Goal: Check status

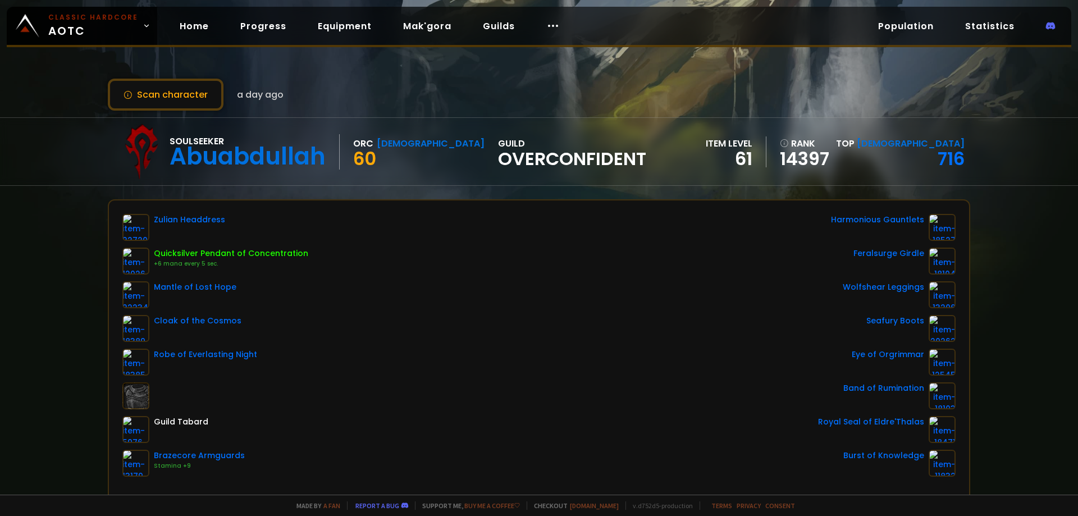
drag, startPoint x: 48, startPoint y: 283, endPoint x: 54, endPoint y: 287, distance: 7.6
click at [48, 282] on div "Scan character a day ago Soulseeker [PERSON_NAME] 60 guild Overconfident item l…" at bounding box center [539, 247] width 1078 height 495
drag, startPoint x: 25, startPoint y: 298, endPoint x: 46, endPoint y: 232, distance: 69.1
click at [25, 285] on div "Scan character a day ago Soulseeker [PERSON_NAME] 60 guild Overconfident item l…" at bounding box center [539, 247] width 1078 height 495
click at [163, 103] on button "Scan character" at bounding box center [166, 95] width 116 height 32
